Goal: Transaction & Acquisition: Register for event/course

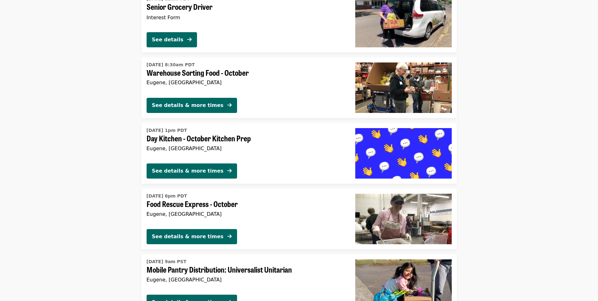
scroll to position [1513, 0]
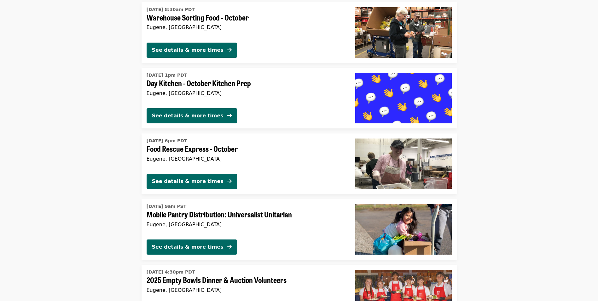
drag, startPoint x: 58, startPoint y: 226, endPoint x: 84, endPoint y: 30, distance: 197.8
click at [84, 30] on li "[DATE] 8:30am PDT Warehouse Sorting Food - October [GEOGRAPHIC_DATA], [GEOGRAPH…" at bounding box center [299, 32] width 598 height 61
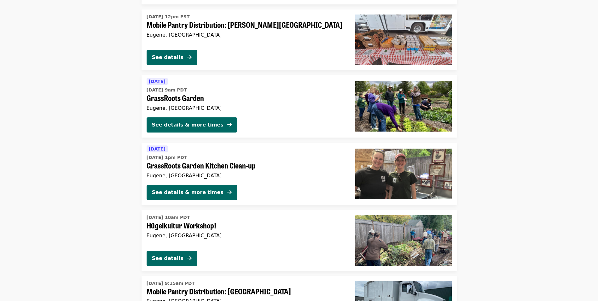
scroll to position [567, 0]
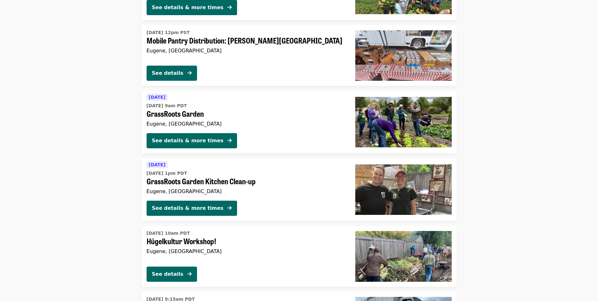
click at [207, 241] on span "Hügelkultur Workshop!" at bounding box center [246, 240] width 199 height 9
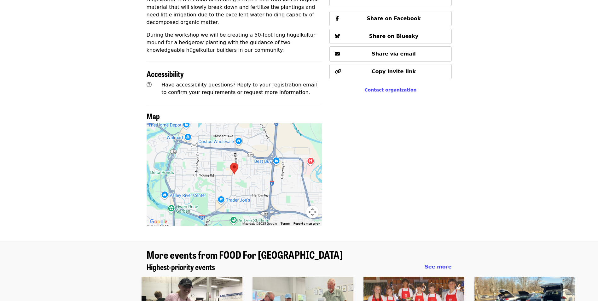
scroll to position [347, 0]
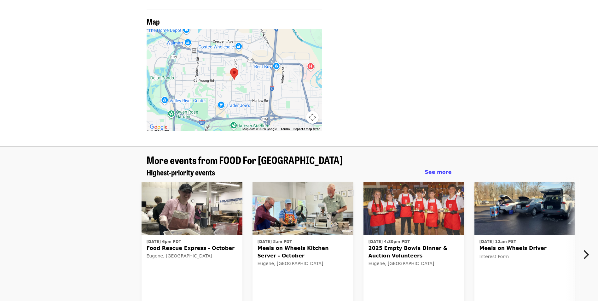
click at [187, 207] on img at bounding box center [192, 208] width 101 height 53
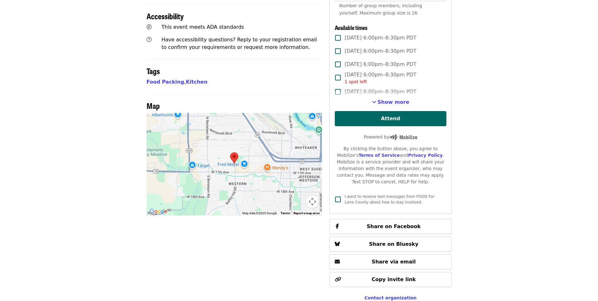
scroll to position [315, 0]
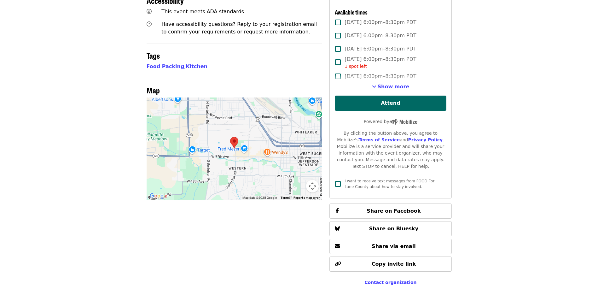
drag, startPoint x: 0, startPoint y: 169, endPoint x: 72, endPoint y: 245, distance: 104.8
click at [71, 246] on article "Food Rescue Express - October Highest Priority Volunteer Shift Time Weekdays 6 …" at bounding box center [299, 9] width 598 height 593
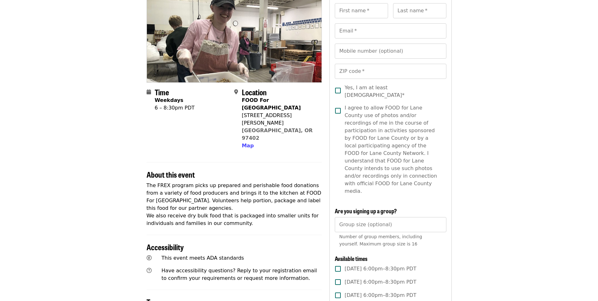
scroll to position [158, 0]
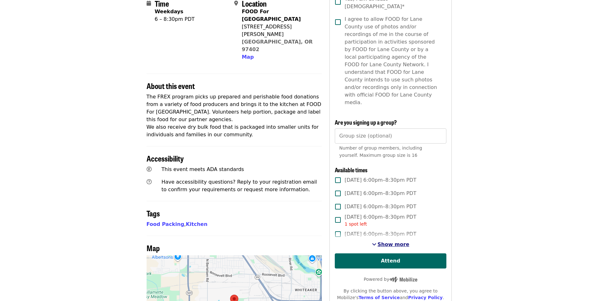
click at [376, 241] on span "See more timeslots" at bounding box center [374, 243] width 4 height 5
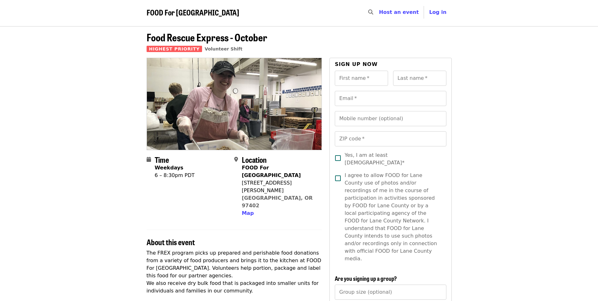
scroll to position [0, 0]
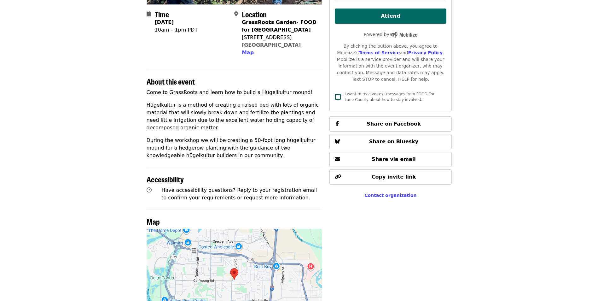
scroll to position [53, 0]
